Goal: Check status: Check status

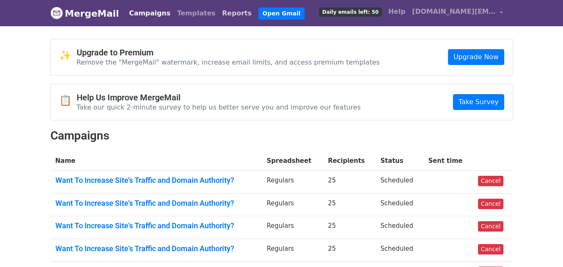
click at [219, 13] on link "Reports" at bounding box center [237, 13] width 36 height 17
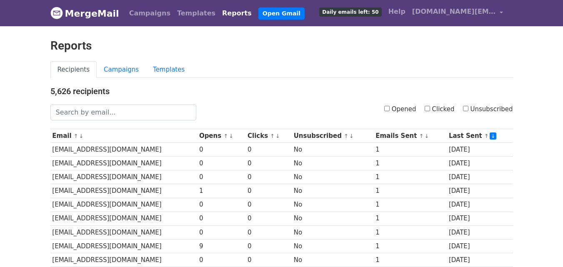
click at [430, 110] on input "Clicked" at bounding box center [427, 108] width 5 height 5
checkbox input "true"
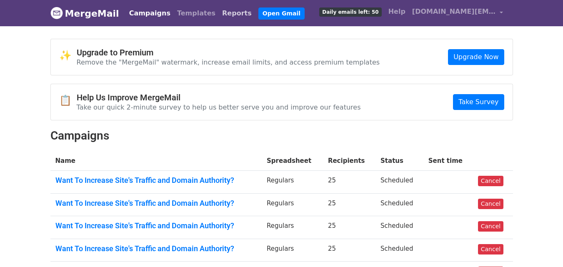
click at [219, 15] on link "Reports" at bounding box center [237, 13] width 36 height 17
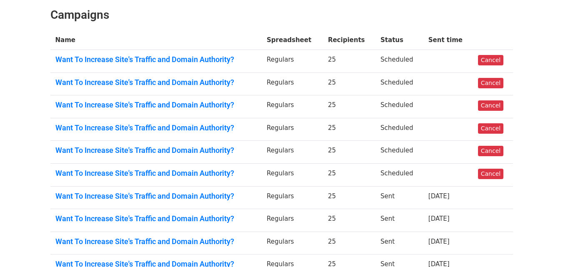
scroll to position [220, 0]
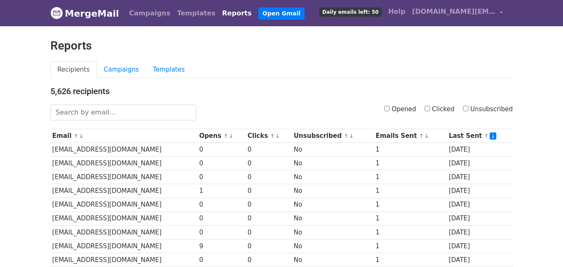
click at [430, 106] on input "Clicked" at bounding box center [427, 108] width 5 height 5
checkbox input "true"
